Goal: Information Seeking & Learning: Learn about a topic

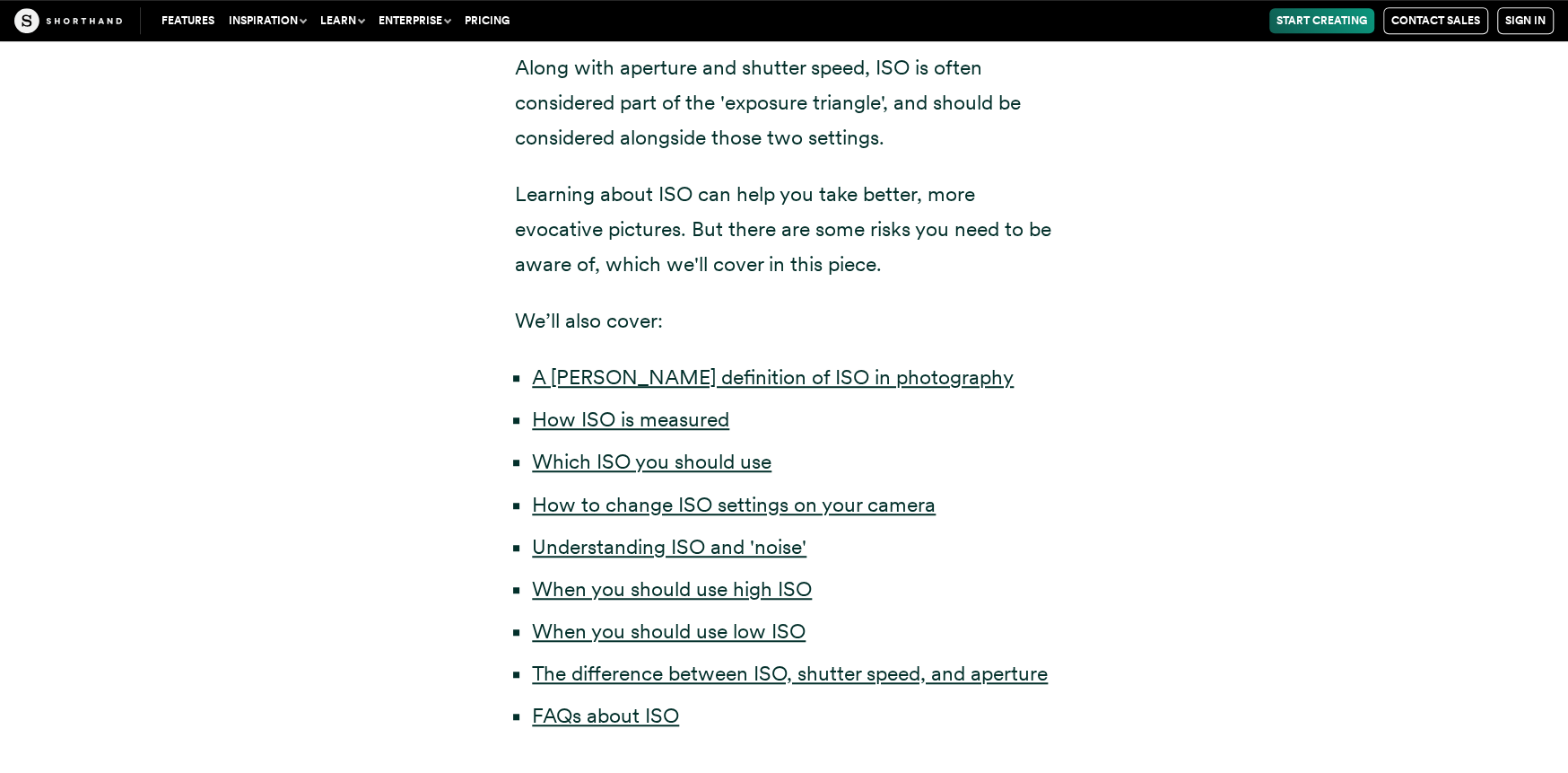
scroll to position [853, 0]
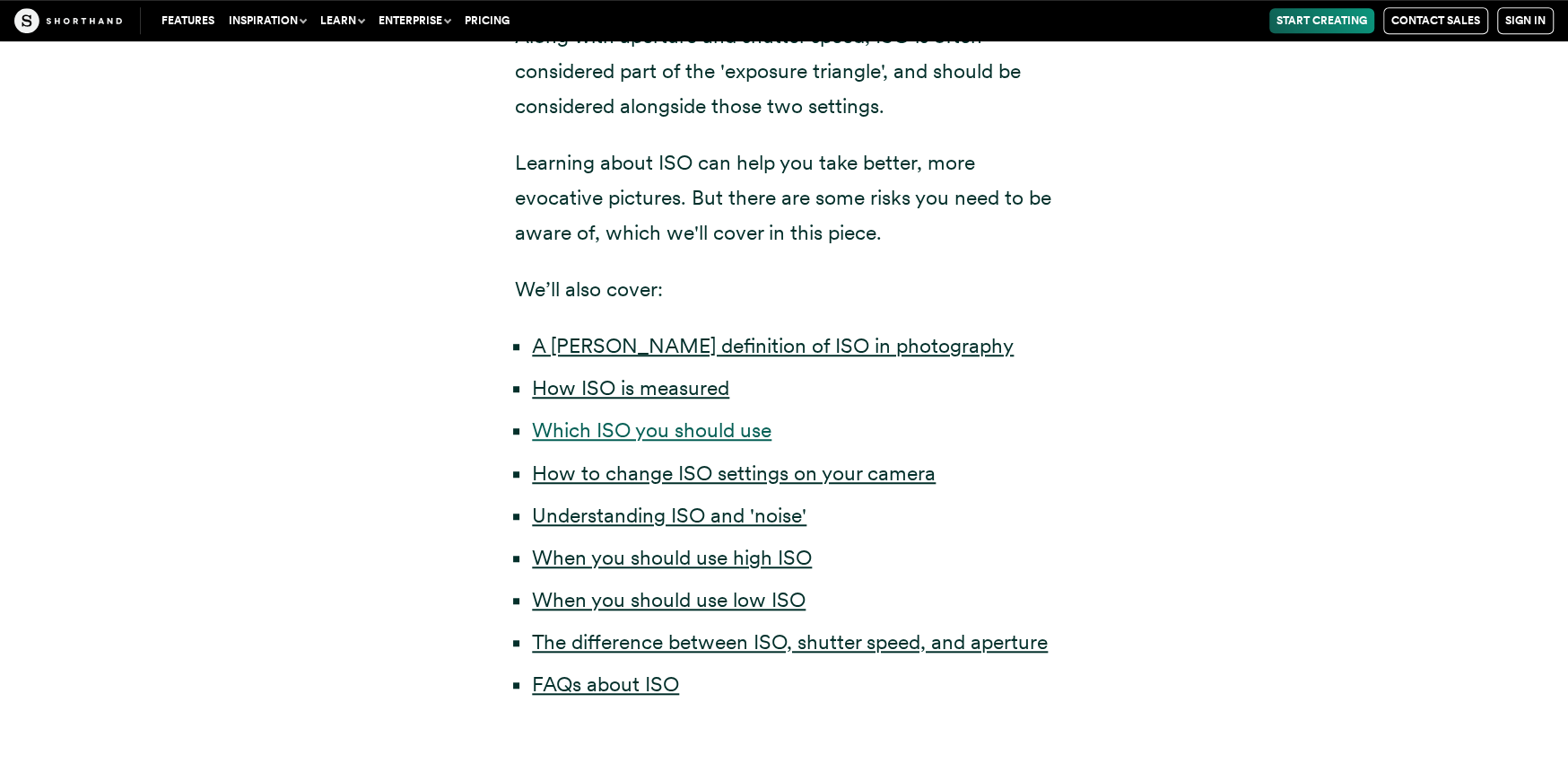
click at [574, 417] on link "Which ISO you should use" at bounding box center [652, 429] width 240 height 25
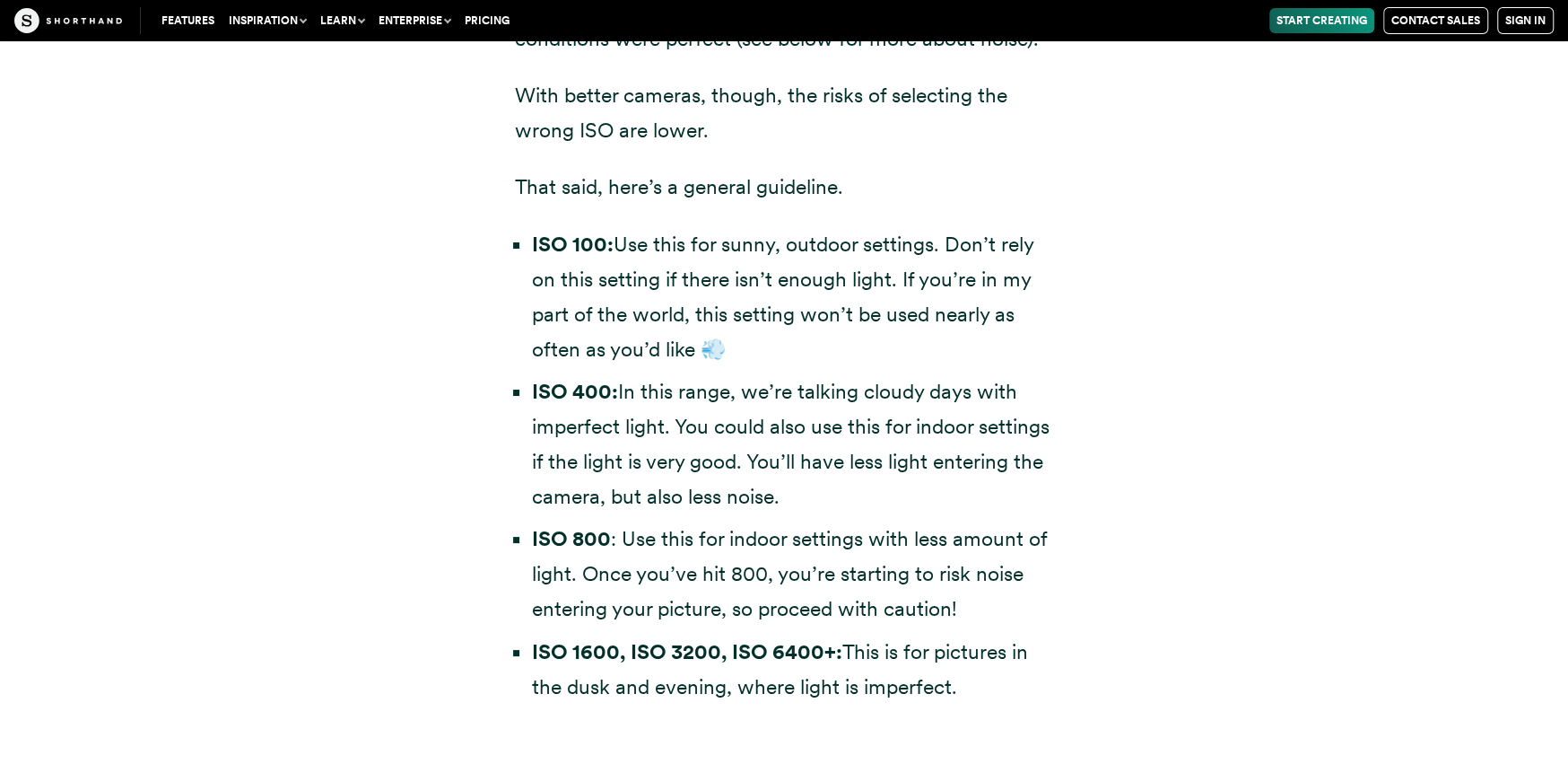
scroll to position [5270, 0]
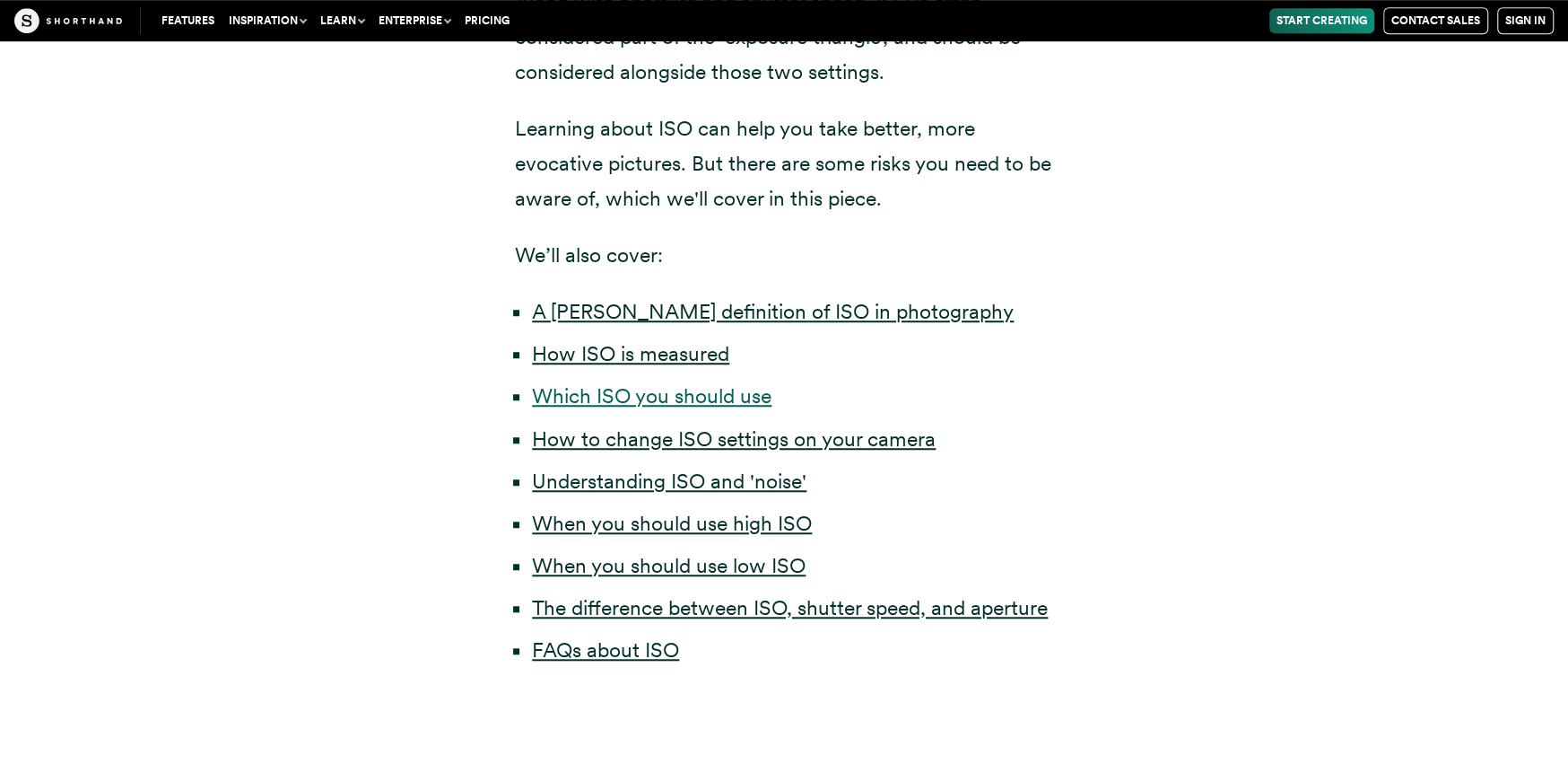
scroll to position [853, 0]
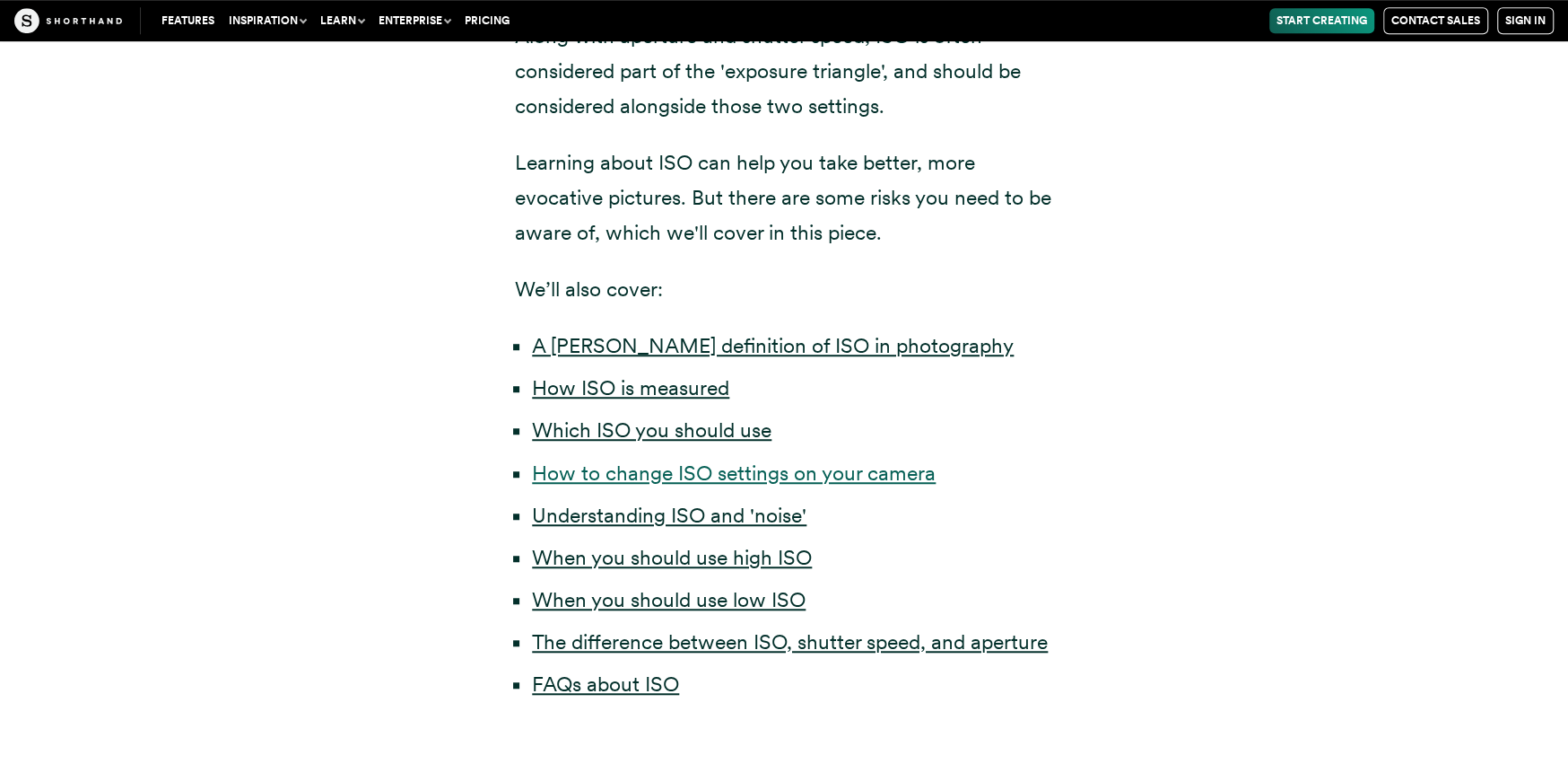
click at [726, 460] on link "How to change ISO settings on your camera" at bounding box center [734, 472] width 404 height 25
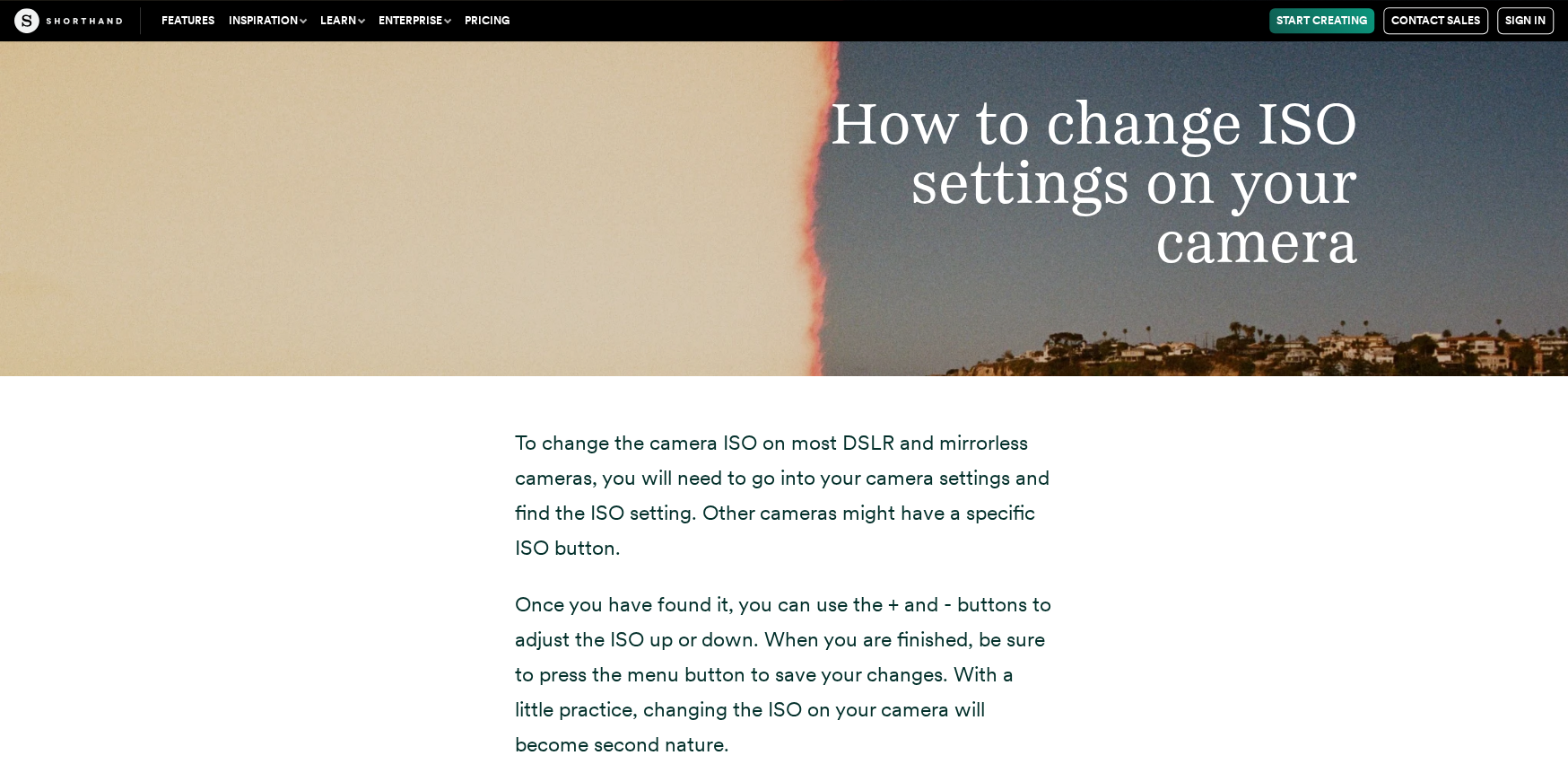
scroll to position [5932, 0]
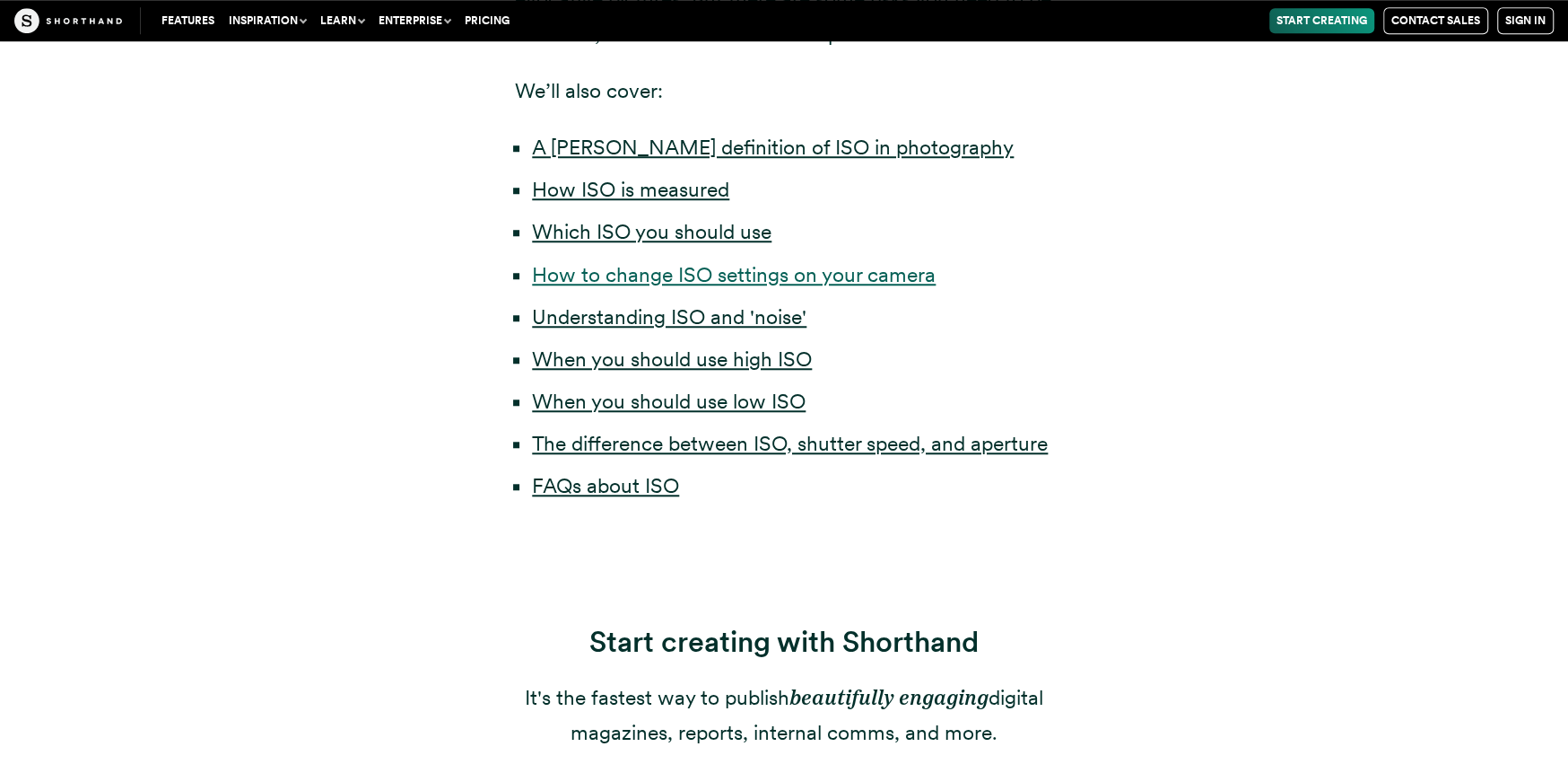
scroll to position [853, 0]
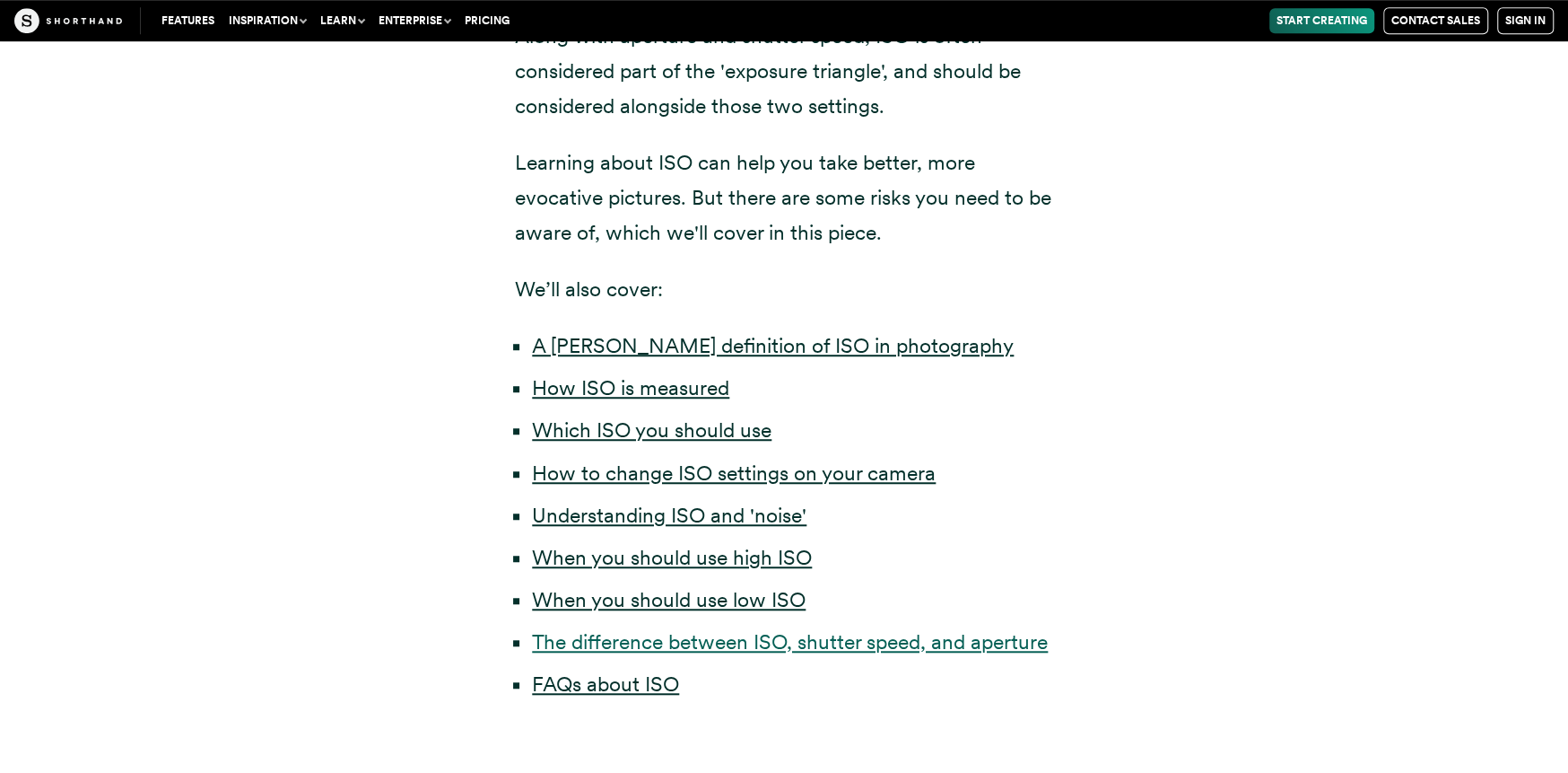
click at [674, 629] on link "The difference between ISO, shutter speed, and aperture" at bounding box center [790, 641] width 516 height 25
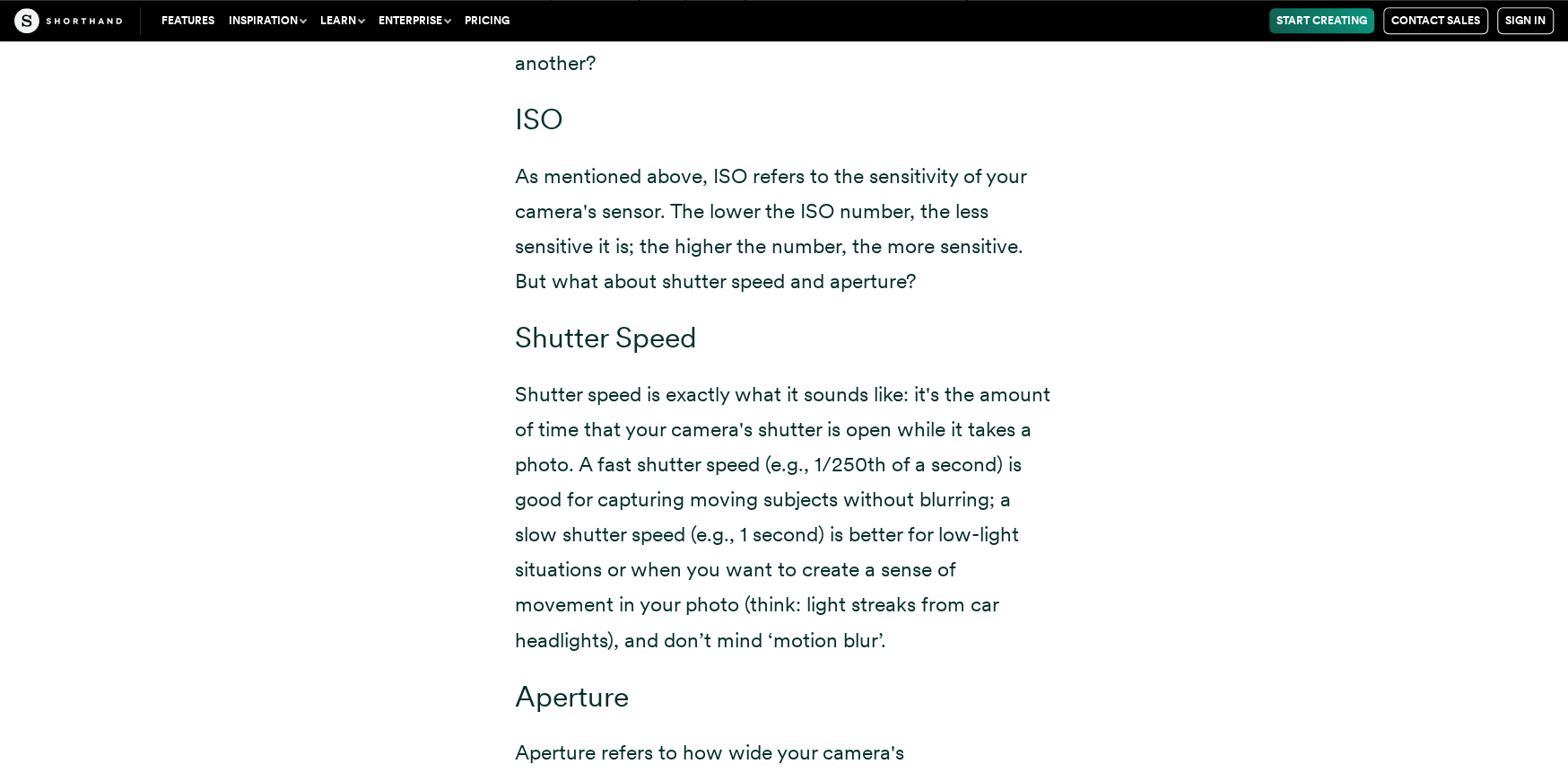
scroll to position [11762, 0]
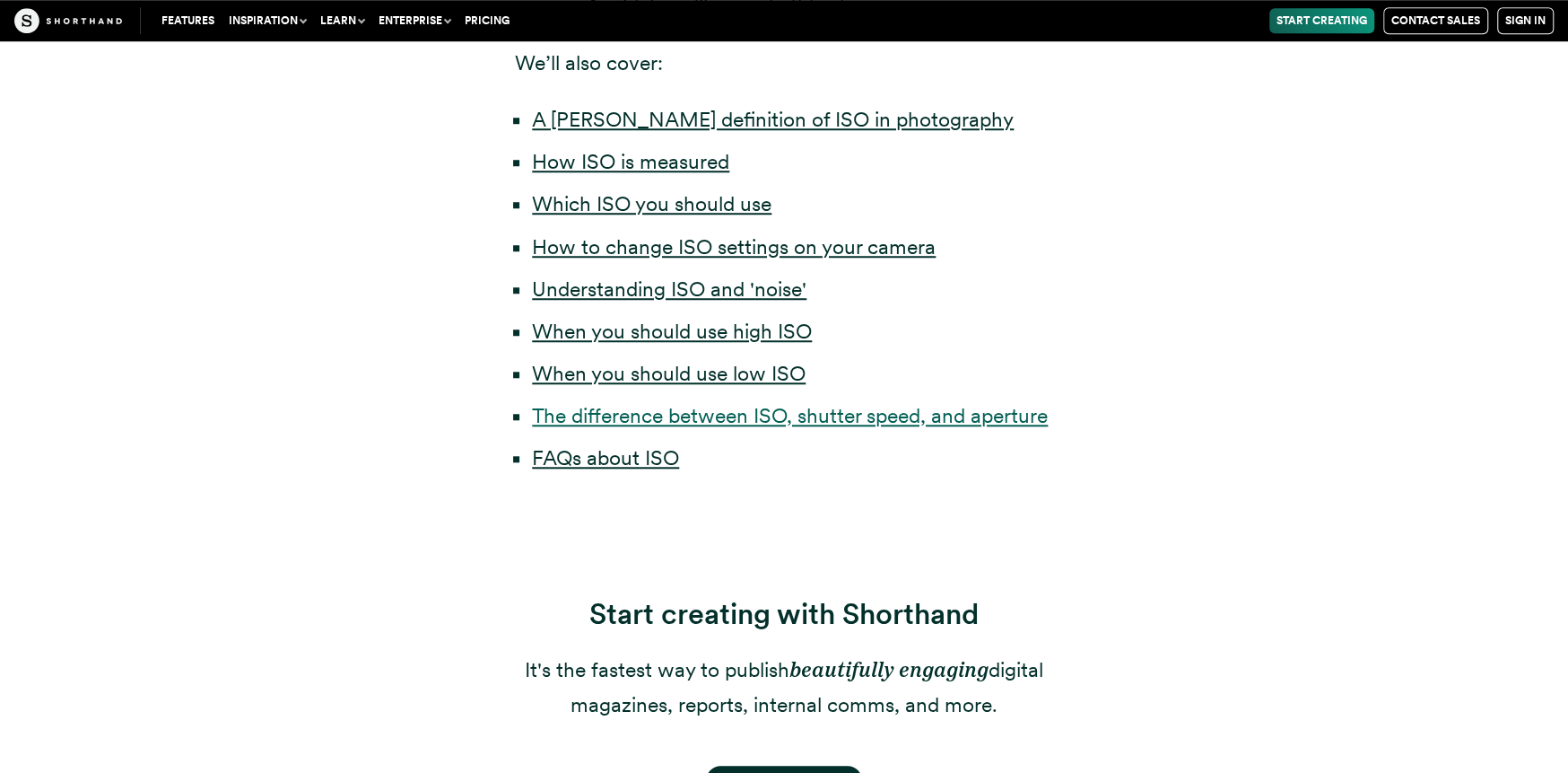
scroll to position [853, 0]
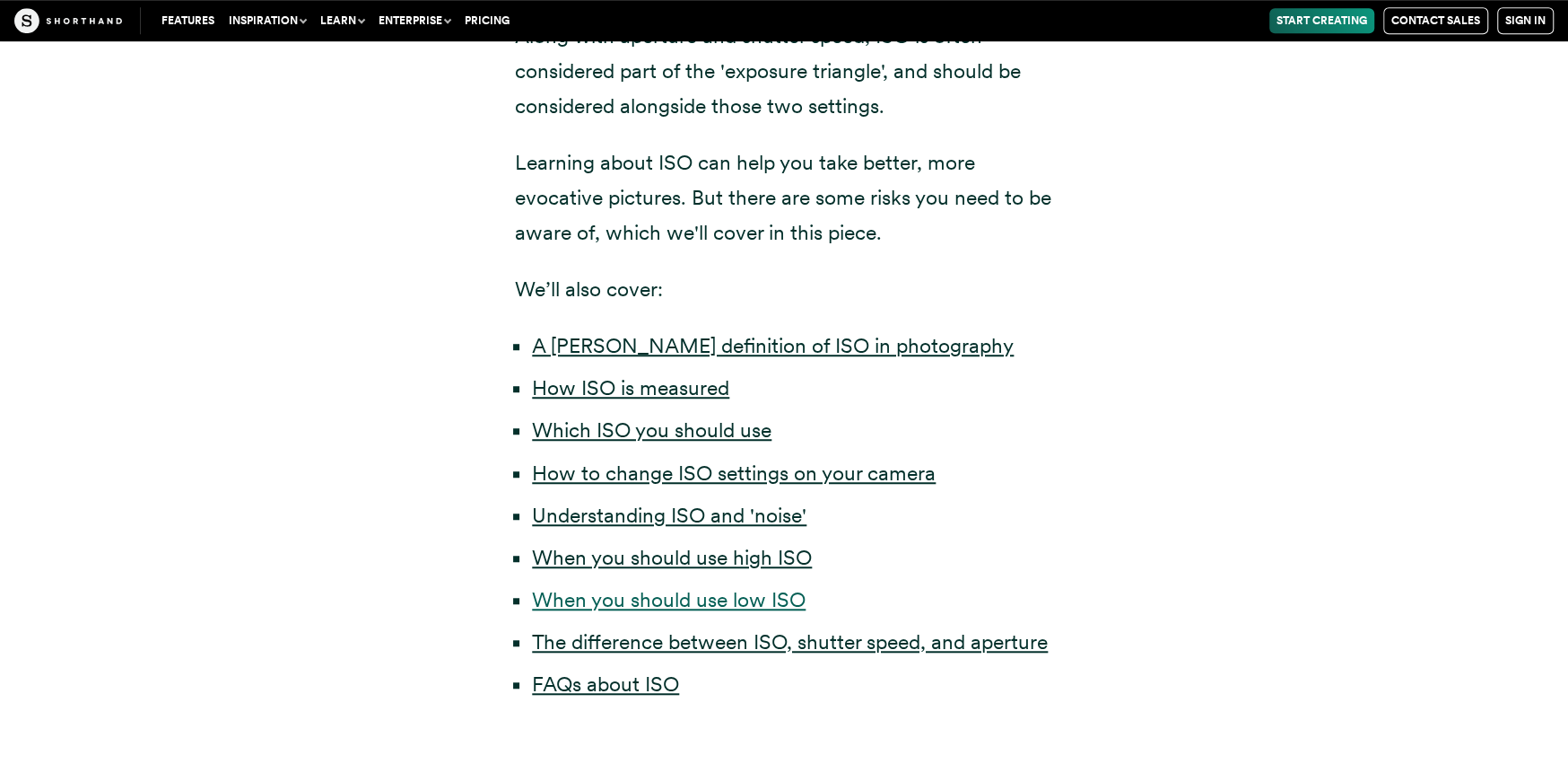
click at [630, 587] on link "When you should use low ISO" at bounding box center [668, 599] width 273 height 25
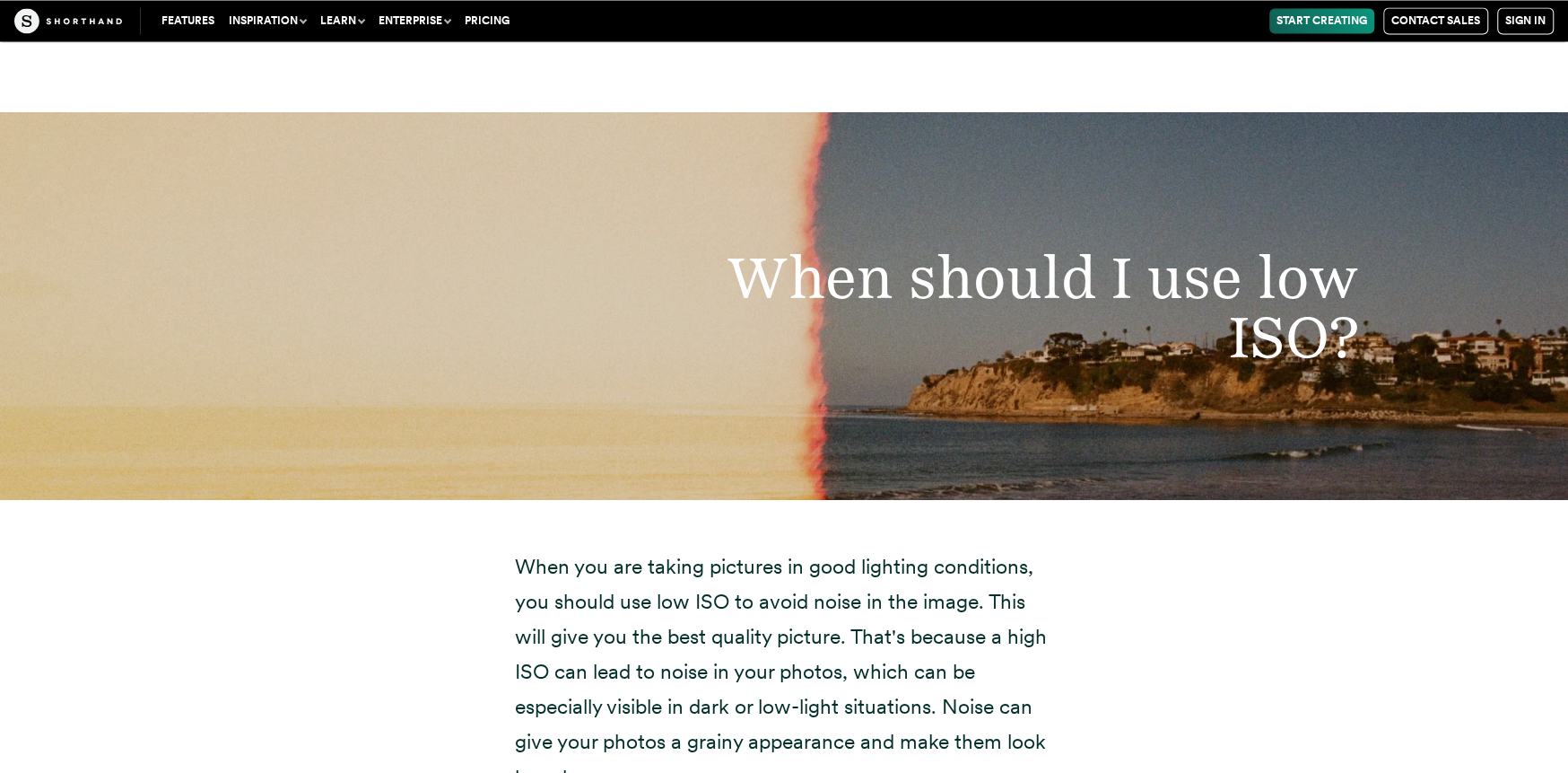
scroll to position [7909, 0]
